Goal: Information Seeking & Learning: Learn about a topic

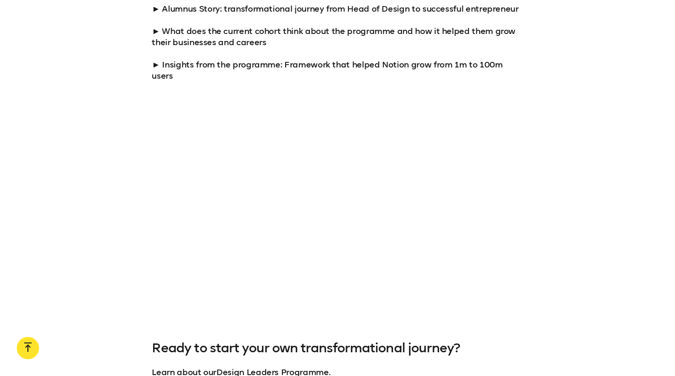
scroll to position [819, 0]
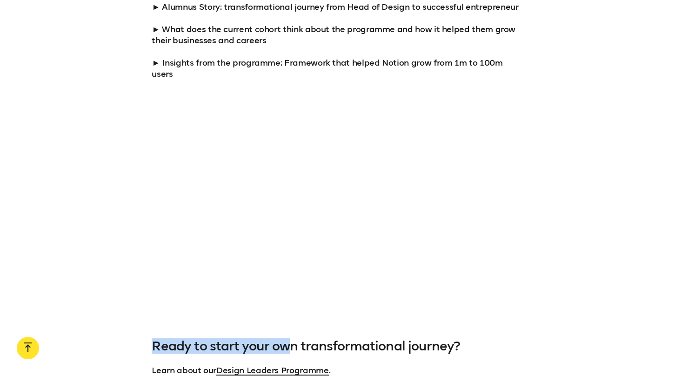
click at [293, 326] on div "What makes our MBA for Design Leaders unique? Recently, we hosted a Virtual Ope…" at bounding box center [337, 131] width 675 height 534
drag, startPoint x: 432, startPoint y: 306, endPoint x: 434, endPoint y: 300, distance: 5.9
click at [432, 306] on div "What makes our MBA for Design Leaders unique? Recently, we hosted a Virtual Ope…" at bounding box center [337, 131] width 675 height 534
click at [536, 247] on div at bounding box center [337, 205] width 675 height 207
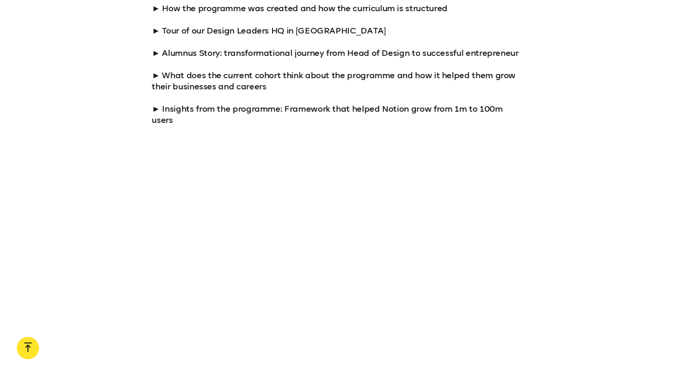
scroll to position [772, 0]
click at [137, 295] on div at bounding box center [337, 251] width 675 height 207
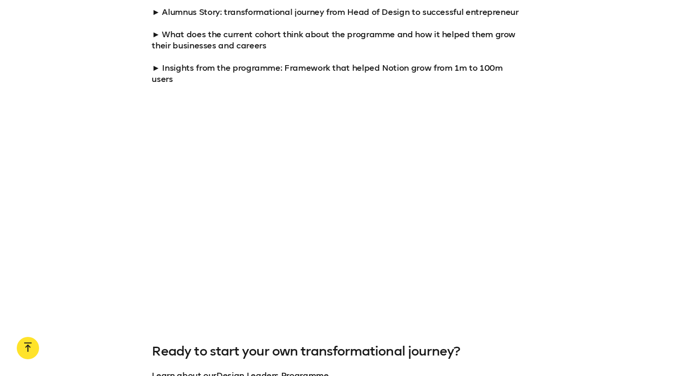
scroll to position [813, 0]
click at [547, 276] on div at bounding box center [337, 210] width 675 height 207
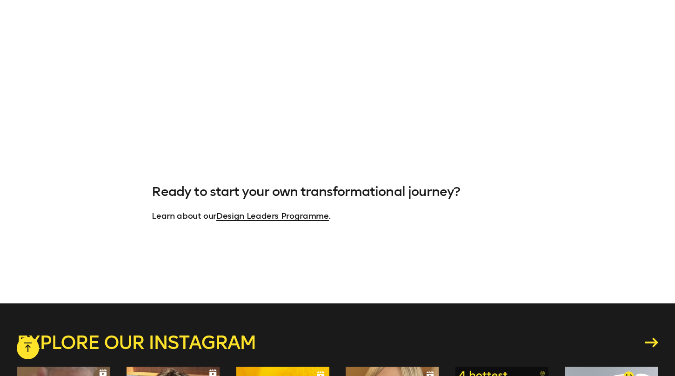
scroll to position [1007, 0]
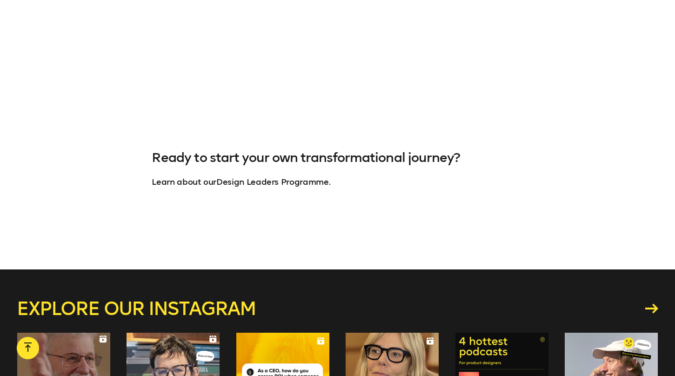
click at [266, 177] on link "Design Leaders Programme" at bounding box center [272, 182] width 112 height 10
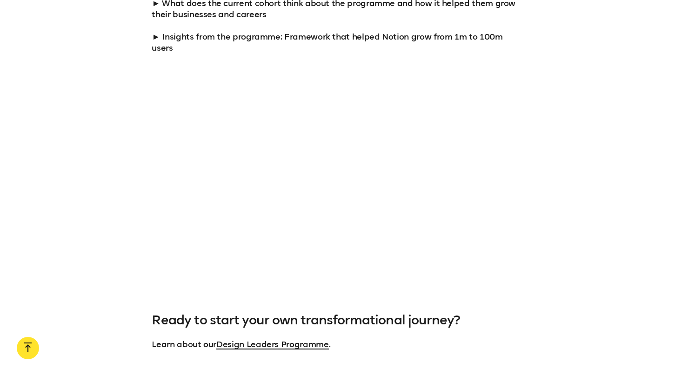
scroll to position [813, 0]
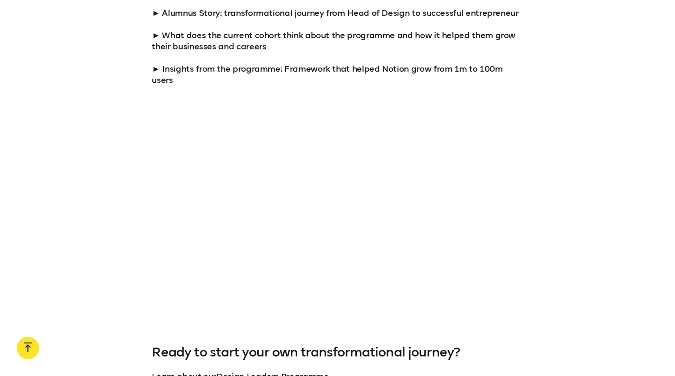
click at [81, 209] on div at bounding box center [337, 211] width 675 height 207
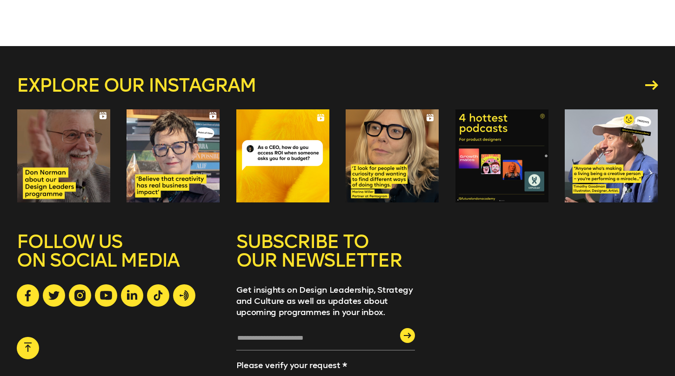
scroll to position [1228, 0]
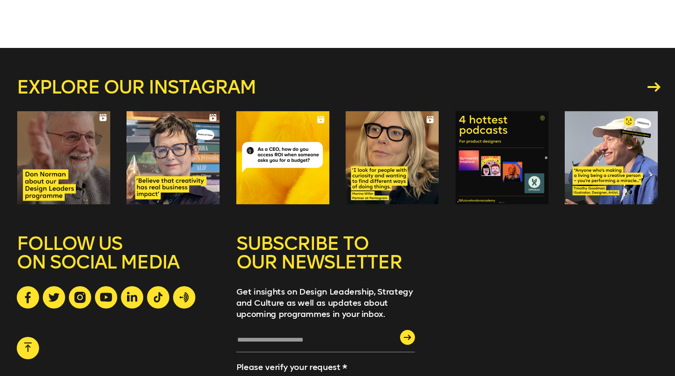
click at [650, 81] on link "Explore our instagram" at bounding box center [337, 87] width 641 height 19
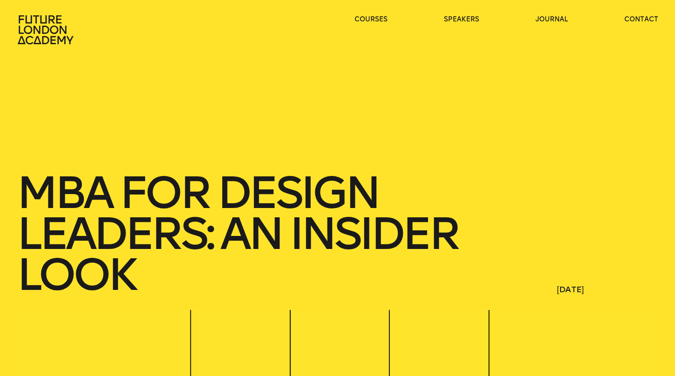
scroll to position [0, 0]
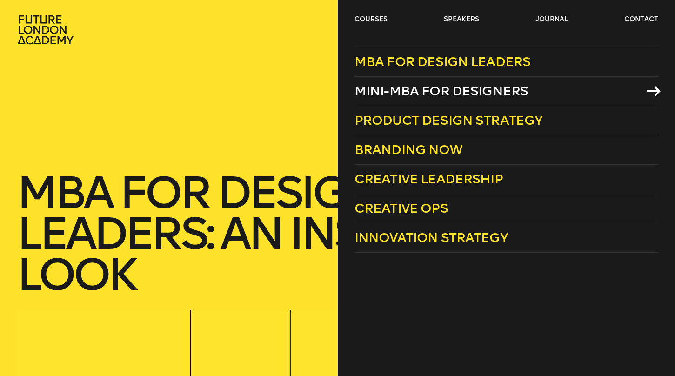
click at [388, 90] on span "Mini-MBA for Designers" at bounding box center [441, 90] width 174 height 15
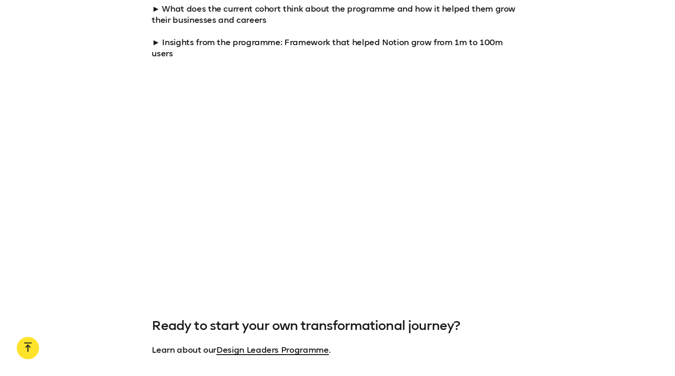
scroll to position [839, 0]
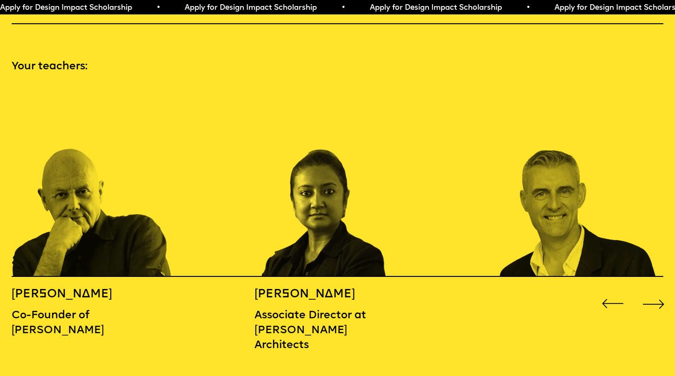
scroll to position [969, 0]
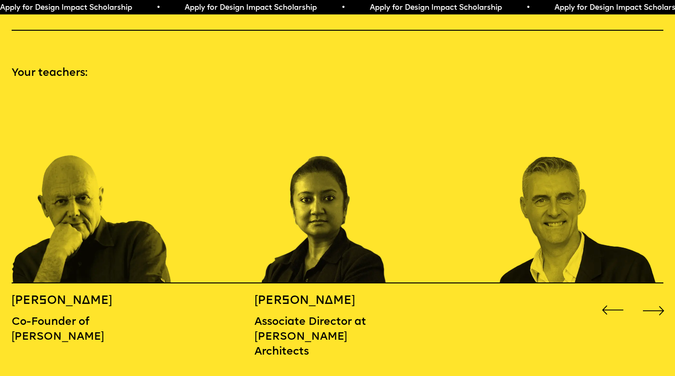
click at [656, 297] on div "Next slide" at bounding box center [653, 310] width 27 height 27
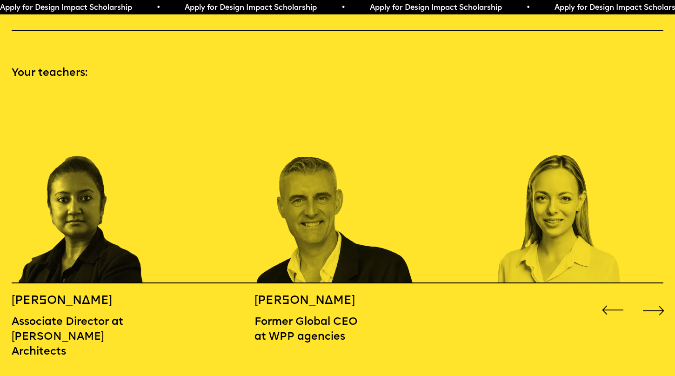
click at [656, 297] on div "Next slide" at bounding box center [653, 310] width 27 height 27
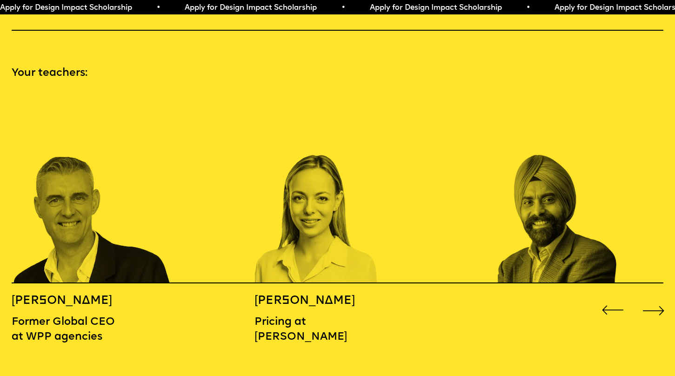
click at [656, 297] on div "Next slide" at bounding box center [653, 310] width 27 height 27
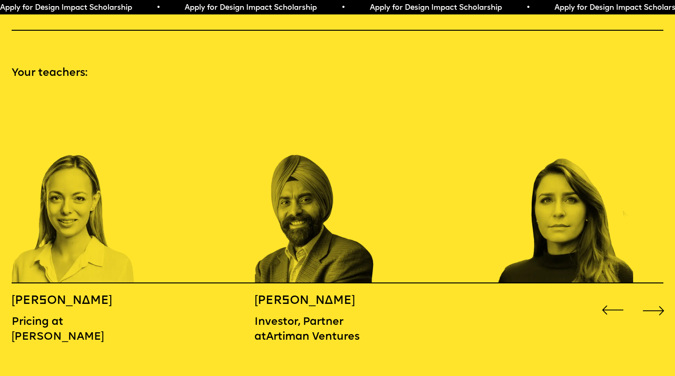
click at [656, 297] on div "Next slide" at bounding box center [653, 310] width 27 height 27
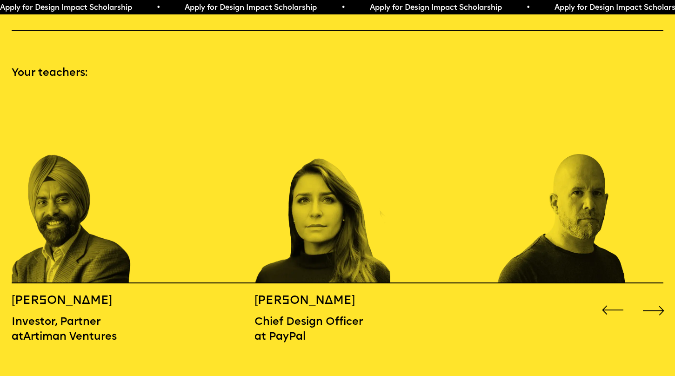
click at [656, 297] on div "Next slide" at bounding box center [653, 310] width 27 height 27
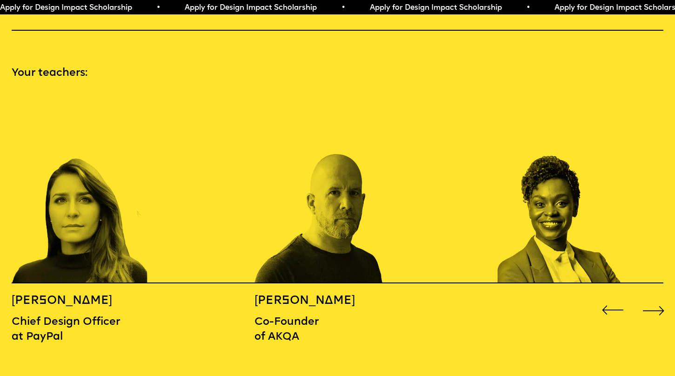
scroll to position [969, 0]
click at [656, 296] on div "Next slide" at bounding box center [653, 309] width 27 height 27
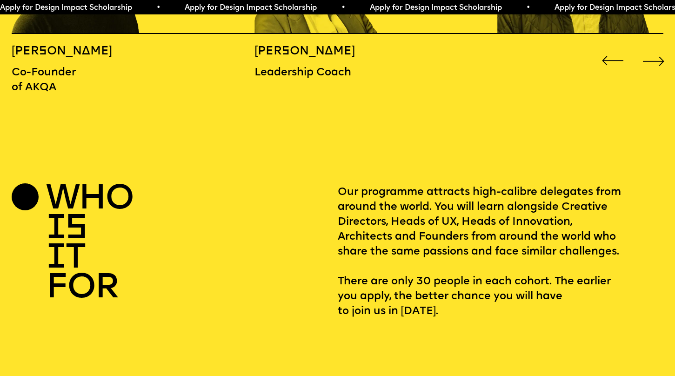
scroll to position [1357, 0]
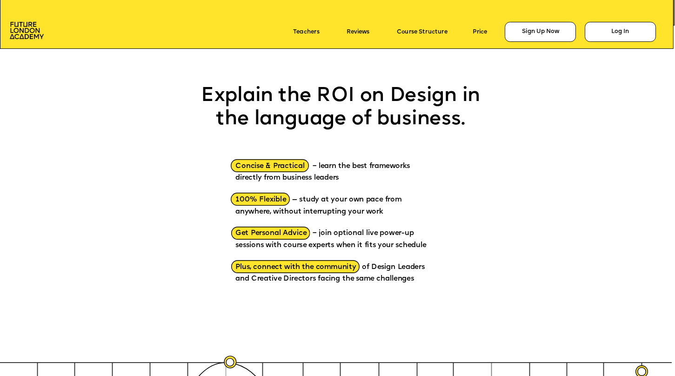
scroll to position [981, 0]
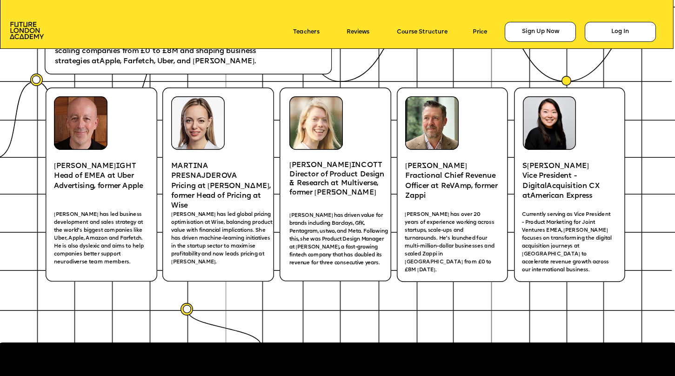
click at [477, 35] on p "Price" at bounding box center [486, 32] width 27 height 12
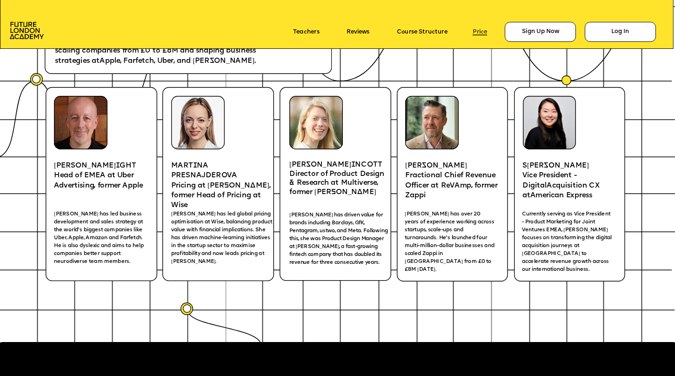
click at [478, 31] on link "Price" at bounding box center [480, 32] width 14 height 7
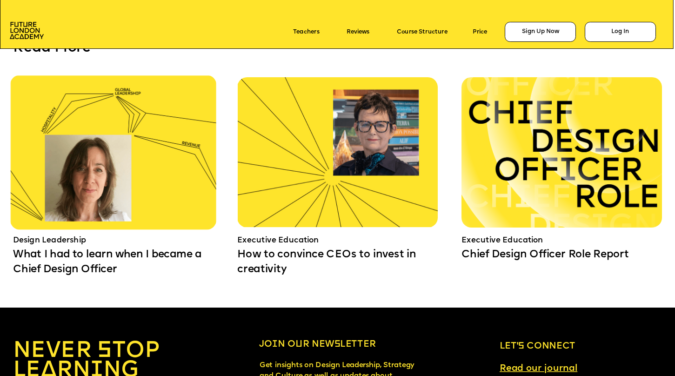
scroll to position [6058, 0]
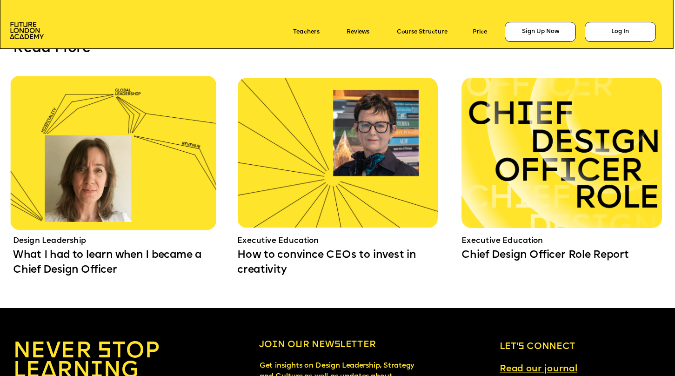
click at [332, 174] on img at bounding box center [337, 153] width 200 height 150
click at [133, 173] on img at bounding box center [113, 152] width 207 height 155
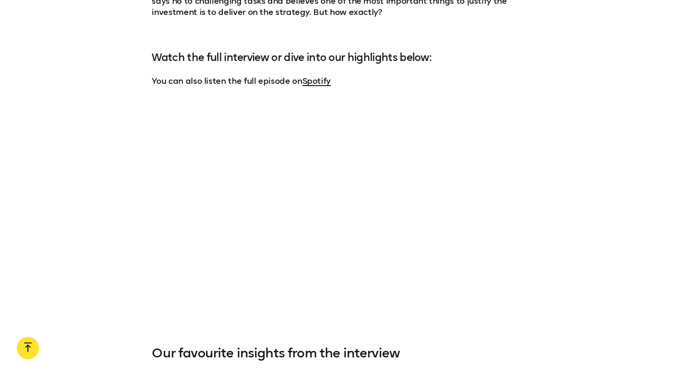
scroll to position [809, 0]
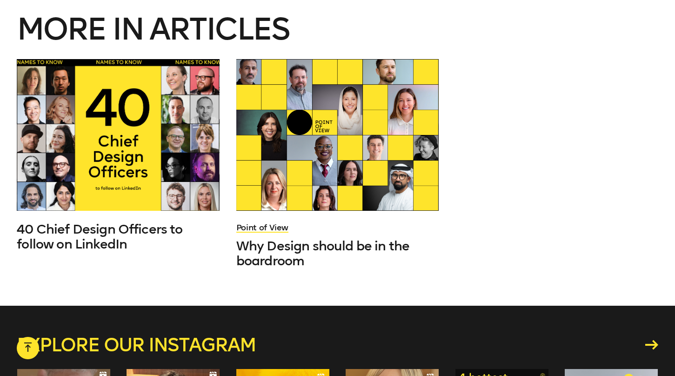
scroll to position [3017, 0]
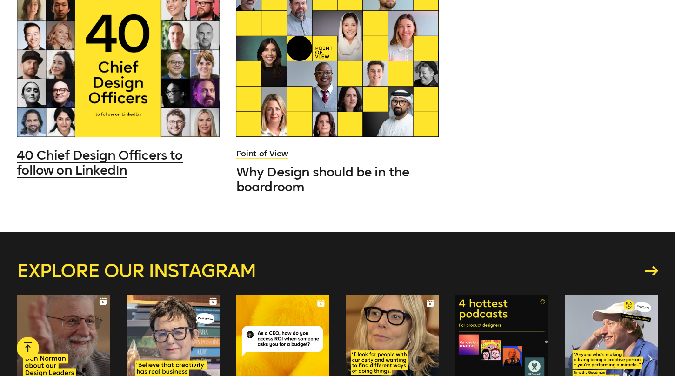
click at [107, 67] on div at bounding box center [118, 61] width 202 height 152
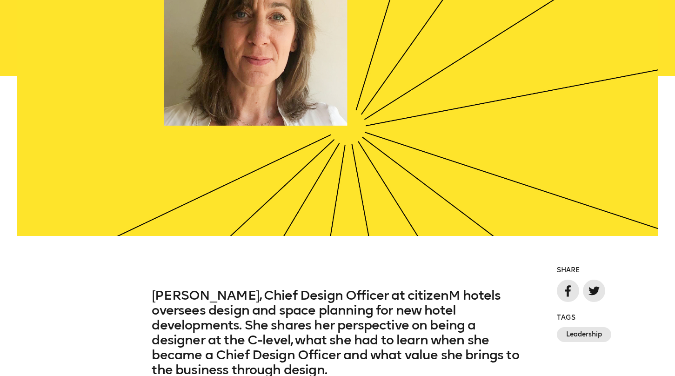
scroll to position [3017, 0]
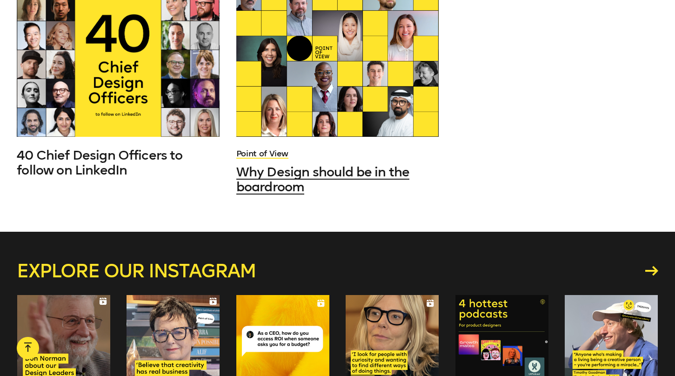
click at [281, 91] on div at bounding box center [337, 61] width 202 height 152
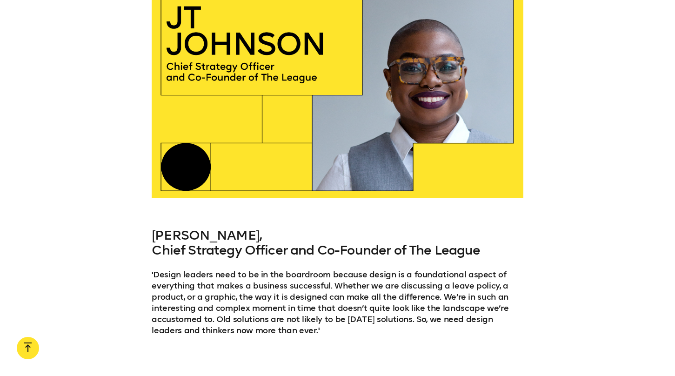
scroll to position [2775, 0]
